Goal: Transaction & Acquisition: Purchase product/service

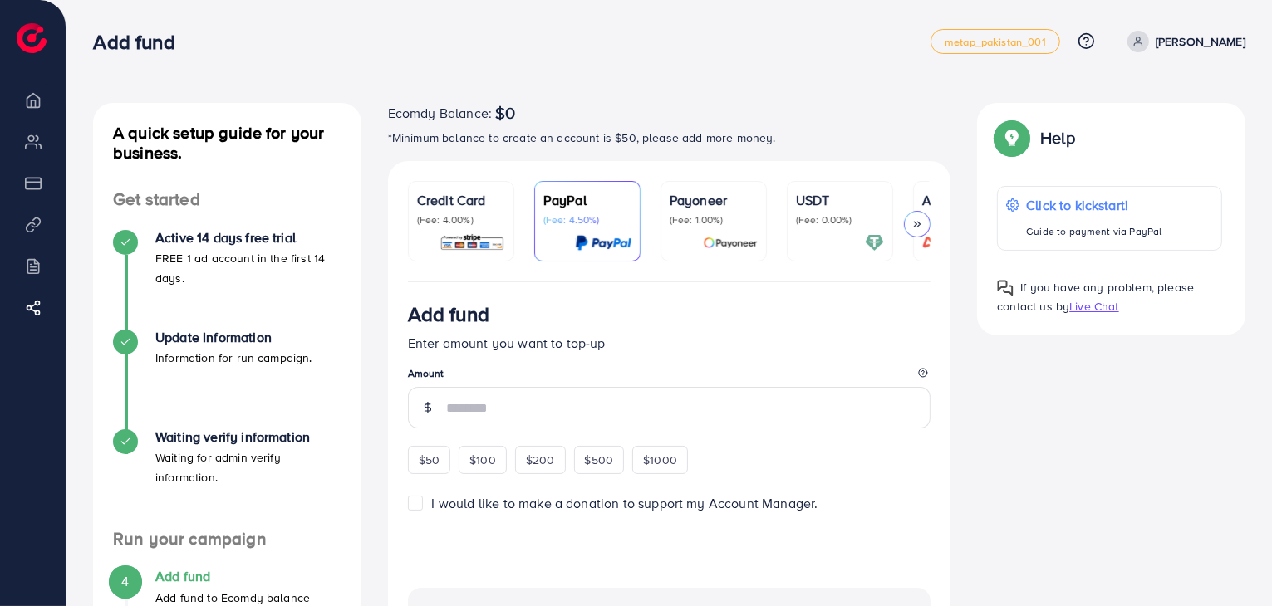
click at [920, 218] on icon at bounding box center [917, 224] width 12 height 12
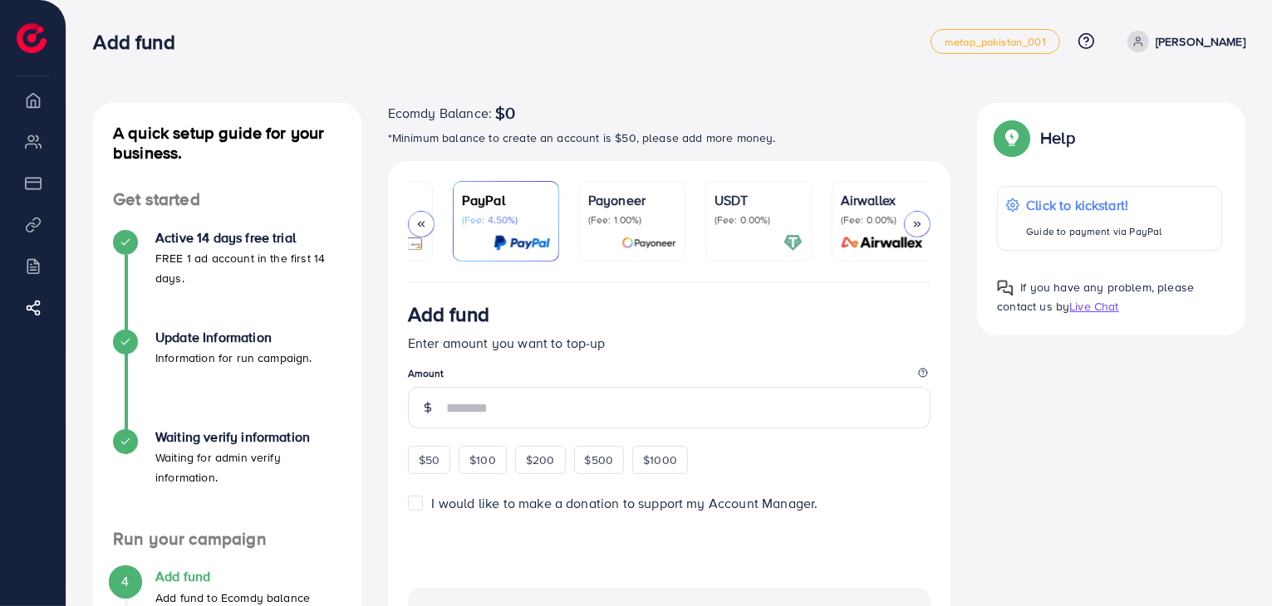
scroll to position [0, 88]
click at [1199, 42] on p "[PERSON_NAME]" at bounding box center [1200, 42] width 90 height 20
click at [1095, 38] on icon at bounding box center [1085, 40] width 17 height 17
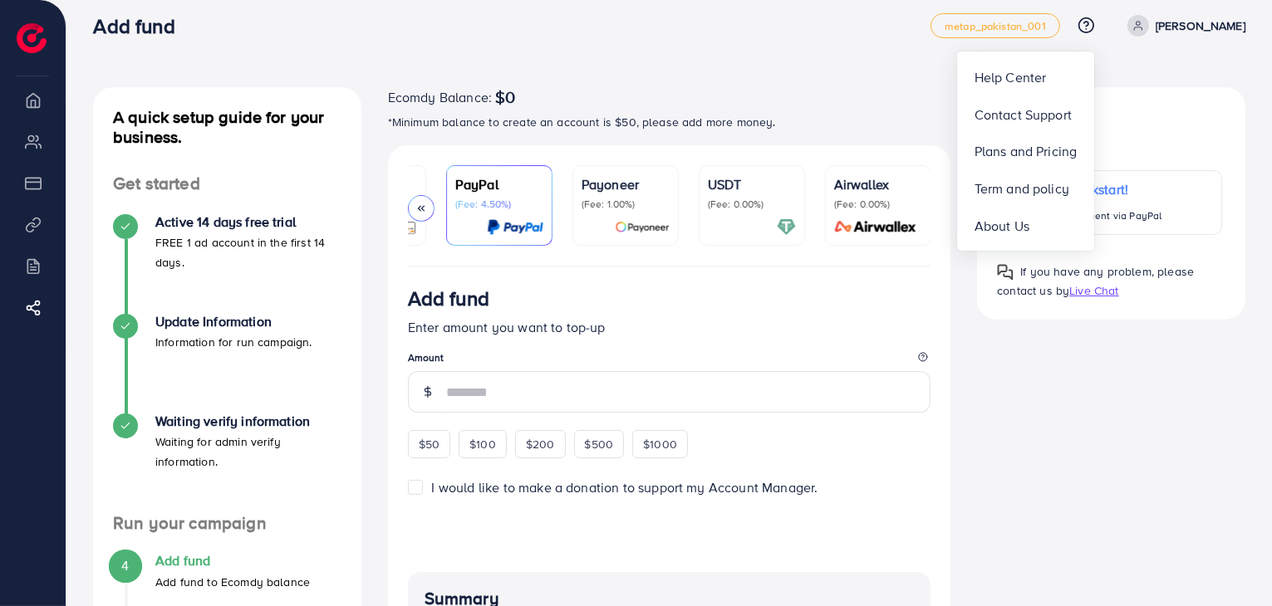
scroll to position [0, 0]
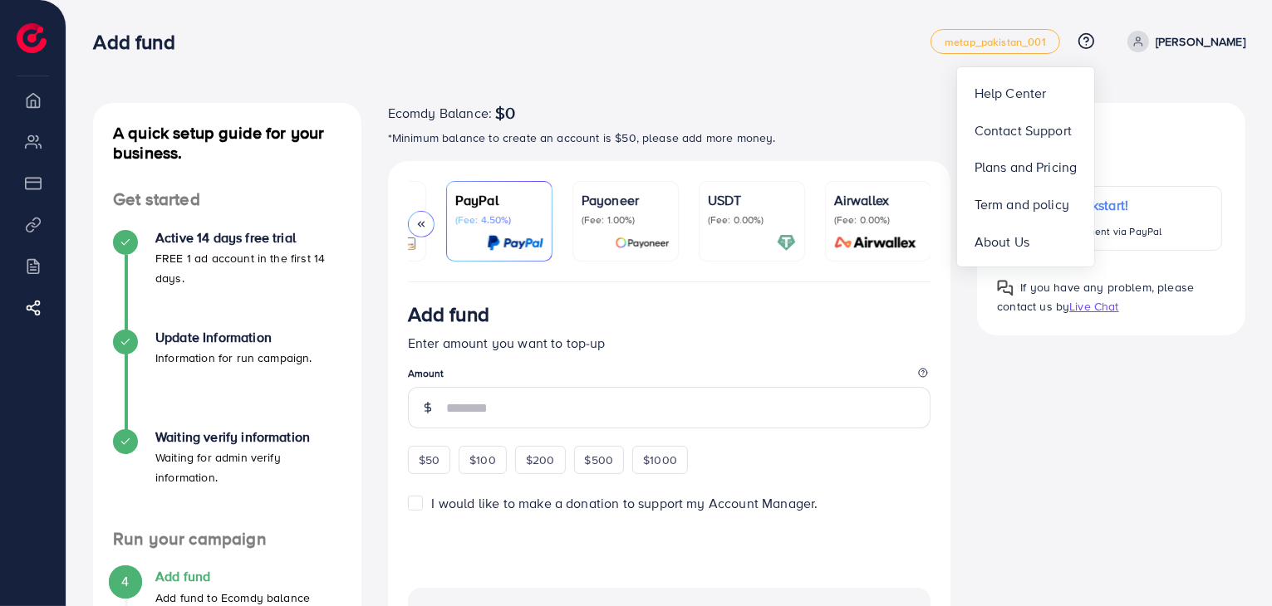
click at [702, 53] on div "Add fund" at bounding box center [511, 42] width 837 height 24
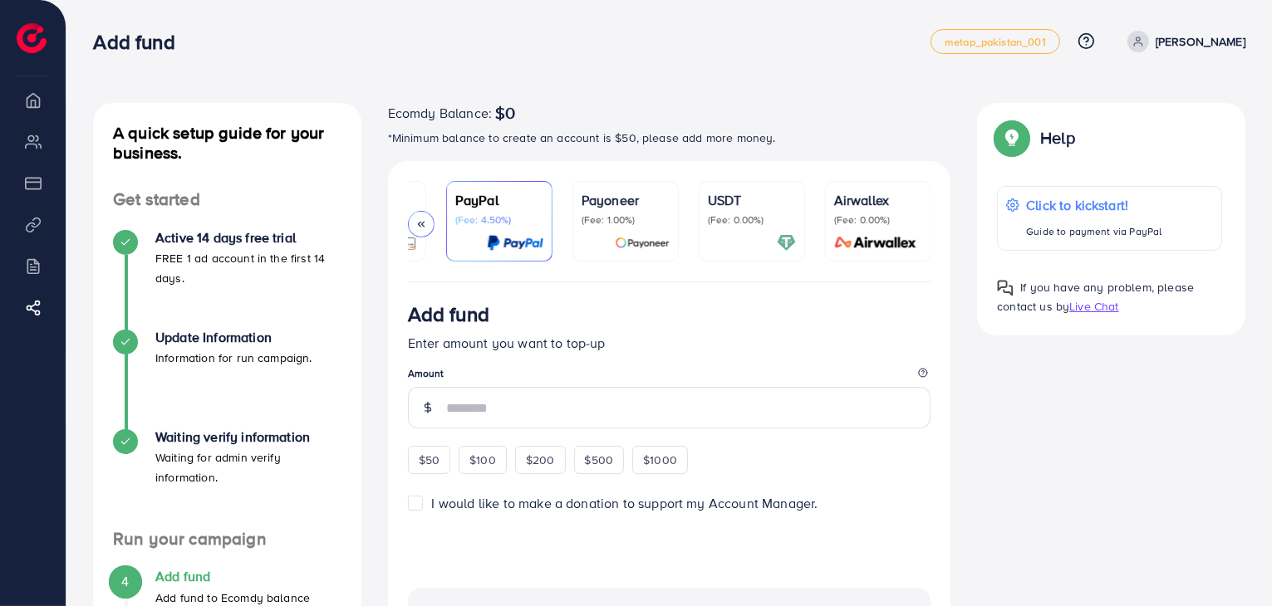
click at [631, 230] on div "Payoneer (Fee: 1.00%)" at bounding box center [625, 221] width 88 height 62
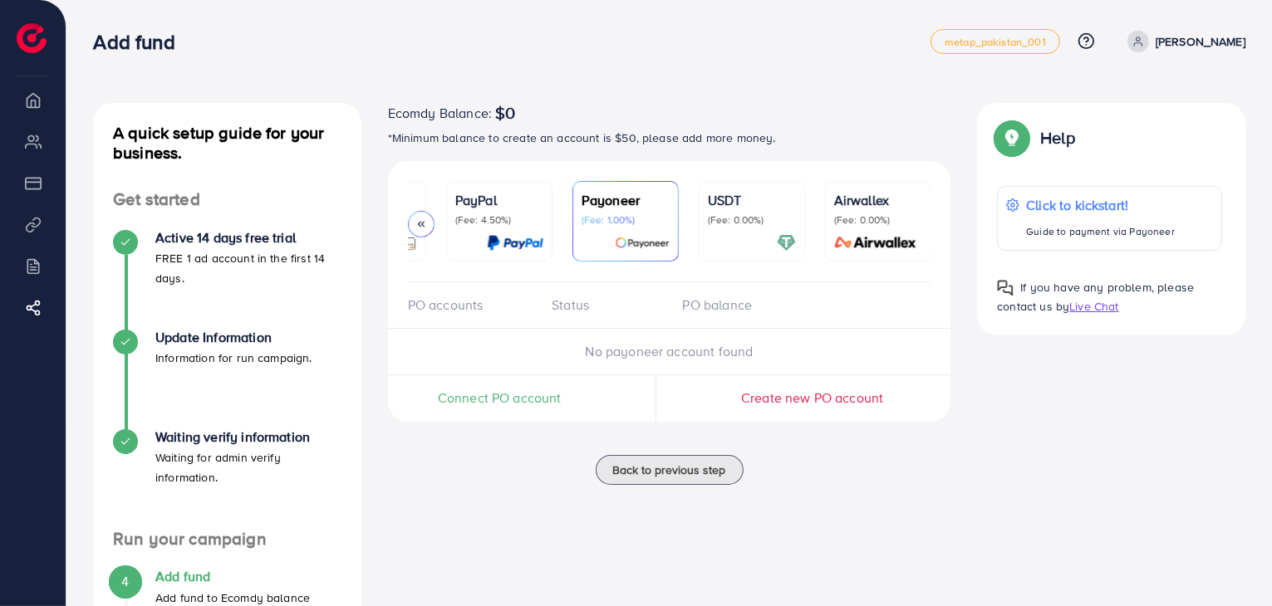
click at [743, 201] on p "USDT" at bounding box center [752, 200] width 88 height 20
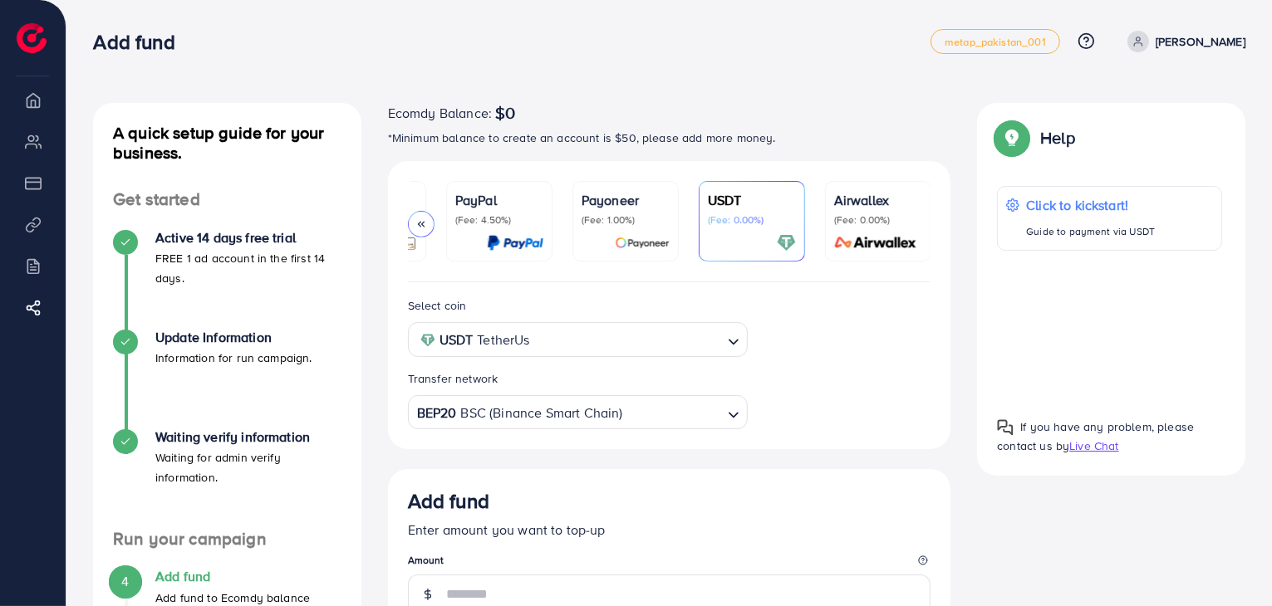
click at [678, 337] on input "Search for option" at bounding box center [628, 340] width 186 height 26
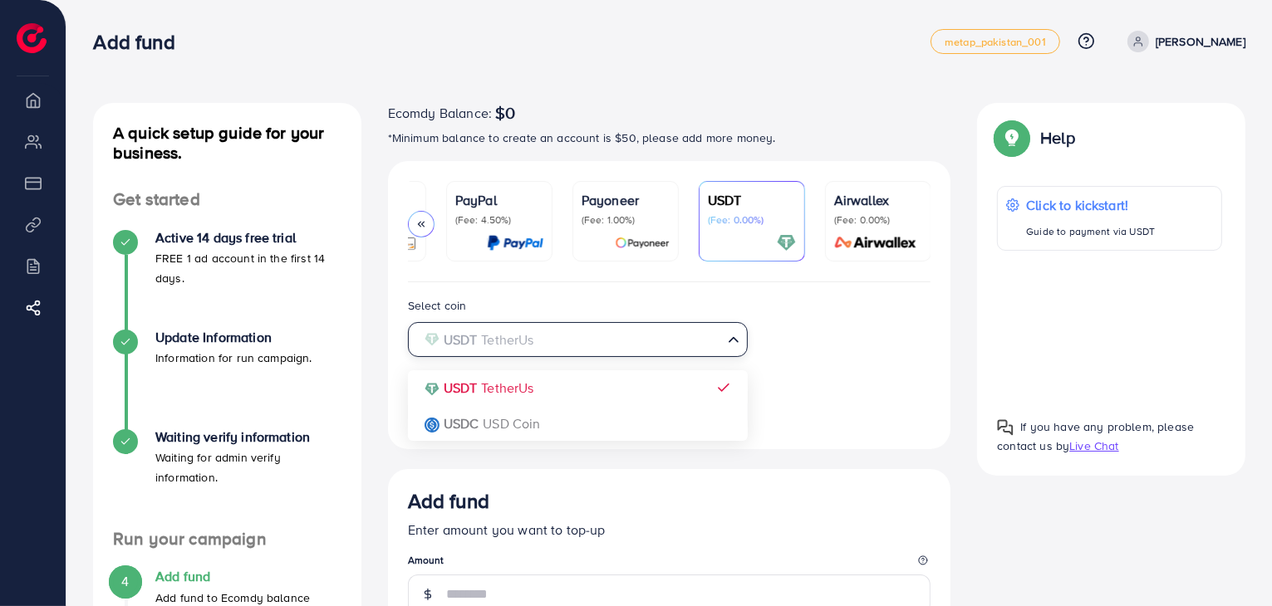
click at [534, 390] on div "Select coin USDT TetherUs Loading... USDT TetherUs USDC USD Coin Transfer netwo…" at bounding box center [669, 363] width 550 height 134
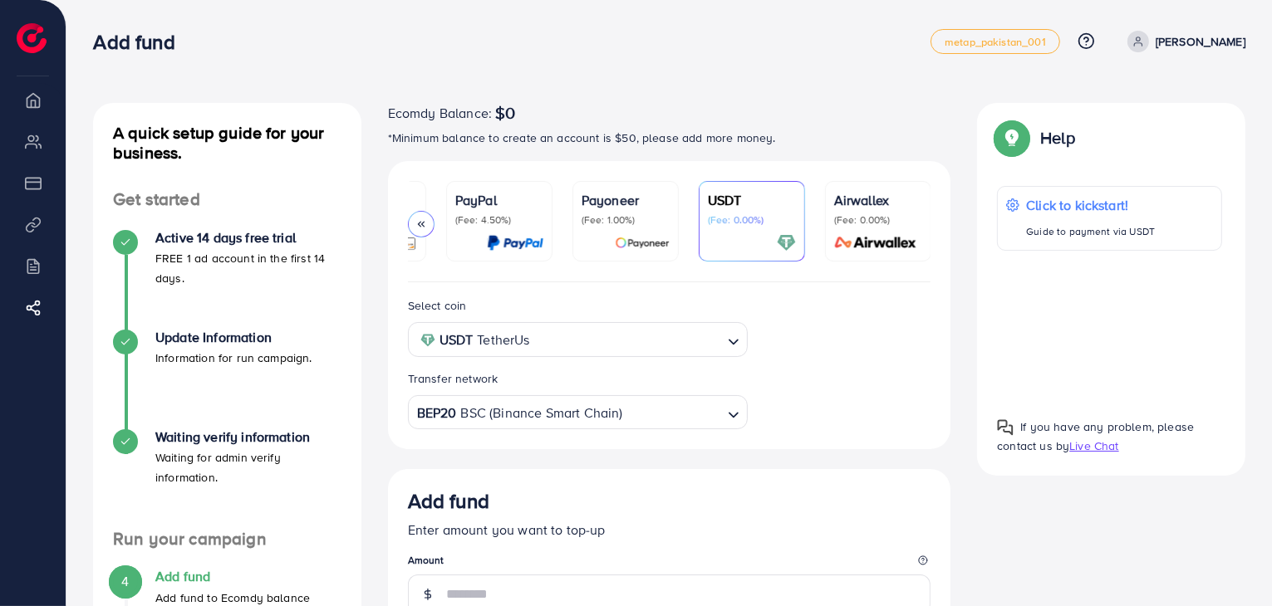
click at [659, 420] on input "Search for option" at bounding box center [673, 413] width 96 height 26
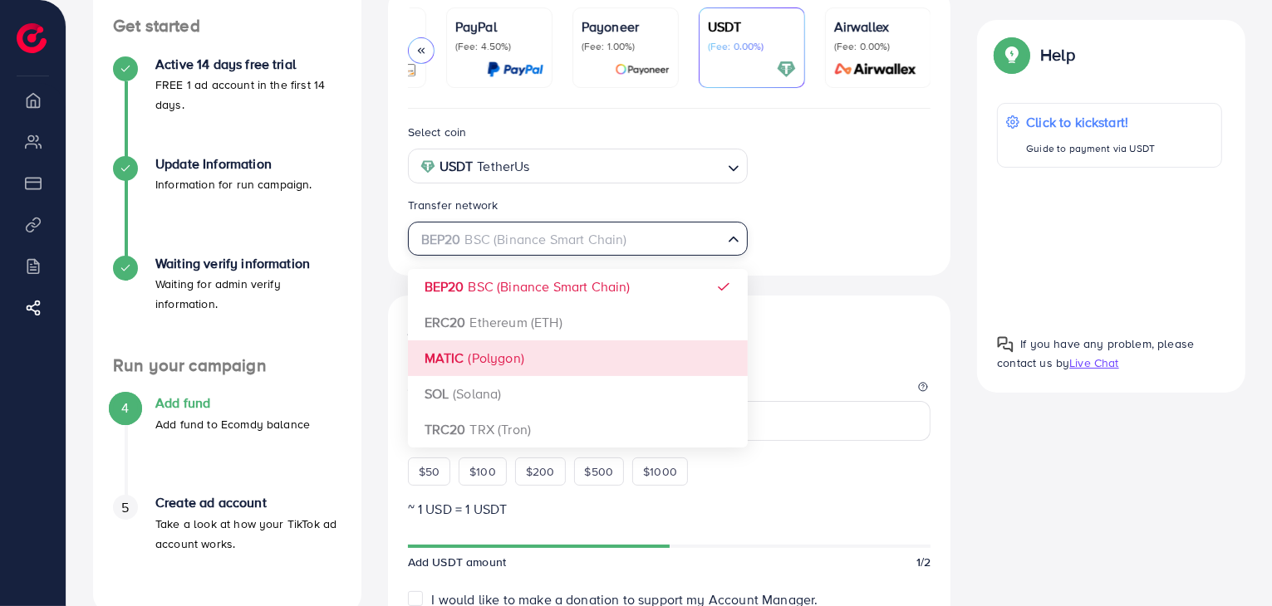
scroll to position [194, 0]
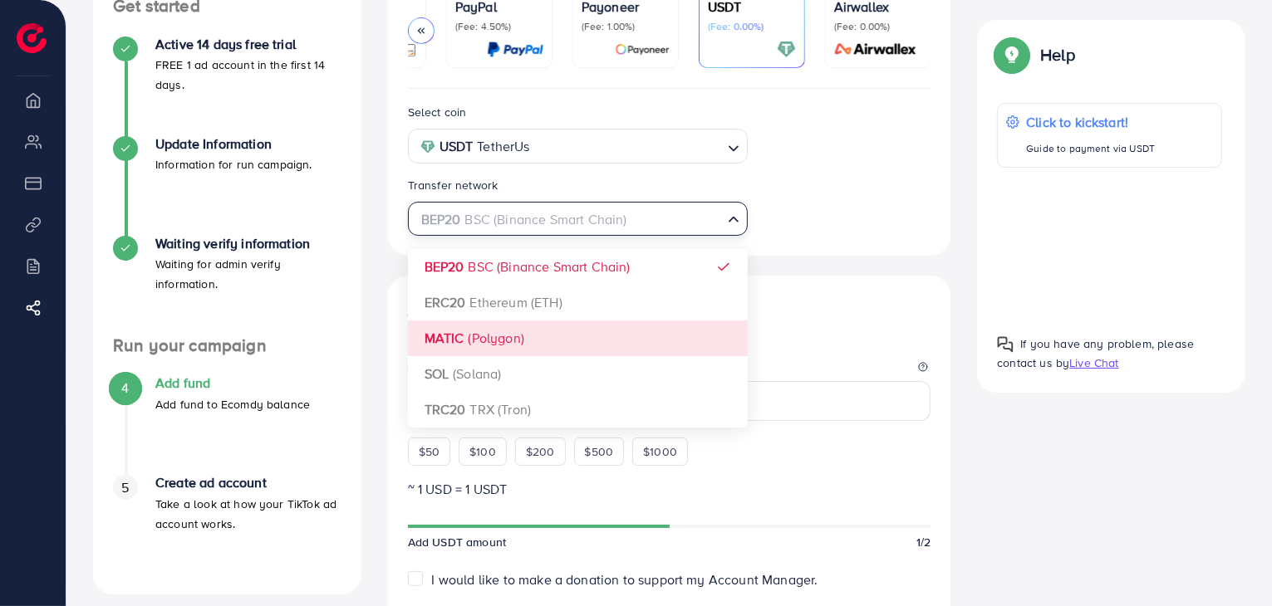
click at [991, 548] on div "A quick setup guide for your business. Get started Active 14 days free trial FR…" at bounding box center [669, 517] width 1178 height 1217
